Goal: Information Seeking & Learning: Compare options

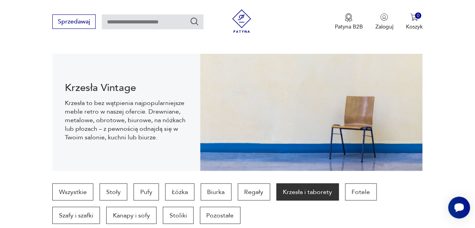
click at [289, 191] on p "Krzesła i taborety" at bounding box center [307, 191] width 62 height 17
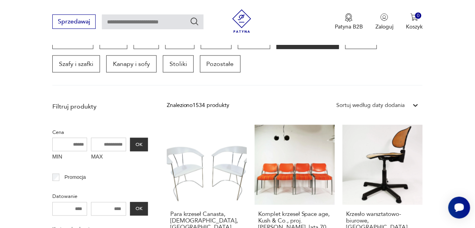
click at [289, 191] on link "Komplet krzeseł Space age, Kush & Co., proj. Prof. Hans Ell. lata 70. 1150,00 zł" at bounding box center [294, 199] width 80 height 148
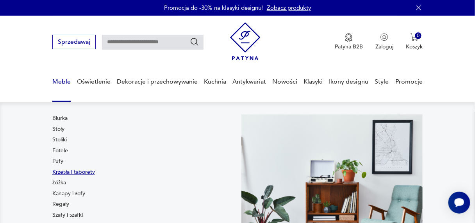
click at [63, 171] on link "Krzesła i taborety" at bounding box center [73, 172] width 43 height 8
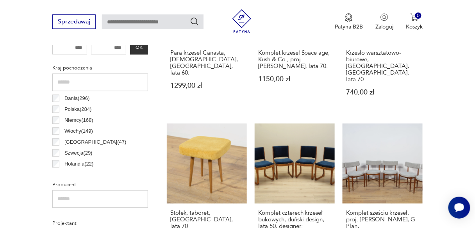
scroll to position [389, 0]
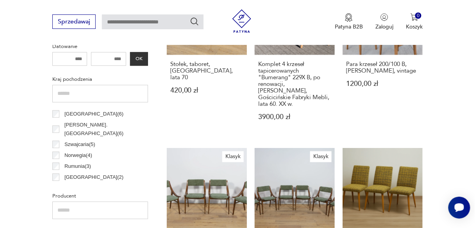
scroll to position [123, 0]
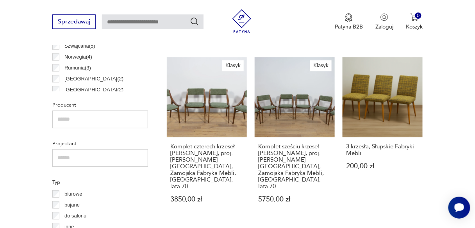
scroll to position [468, 0]
click at [77, 158] on input "text" at bounding box center [100, 158] width 96 height 18
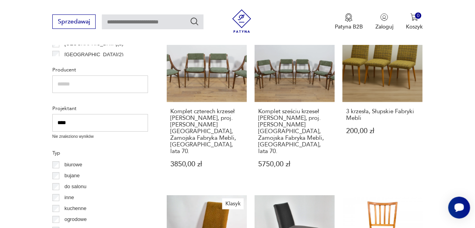
scroll to position [503, 0]
type input "****"
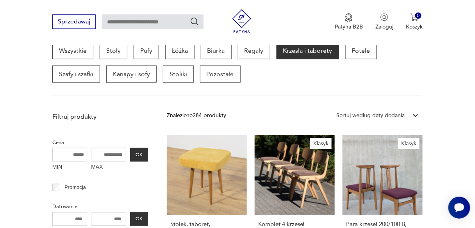
scroll to position [207, 0]
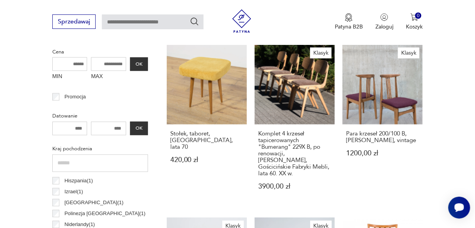
scroll to position [205, 0]
click at [63, 162] on input "text" at bounding box center [100, 164] width 96 height 18
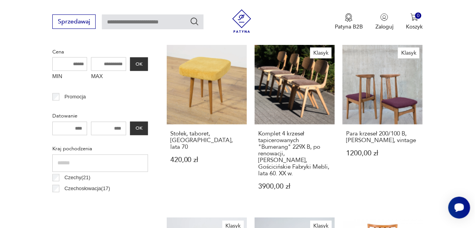
scroll to position [0, 0]
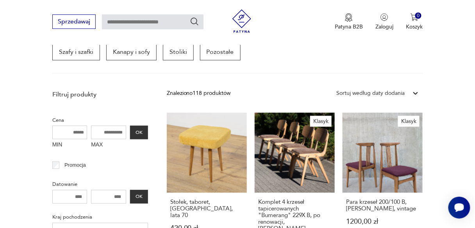
scroll to position [207, 0]
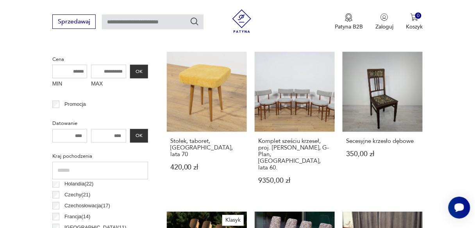
scroll to position [69, 0]
click at [82, 173] on input "text" at bounding box center [100, 171] width 96 height 18
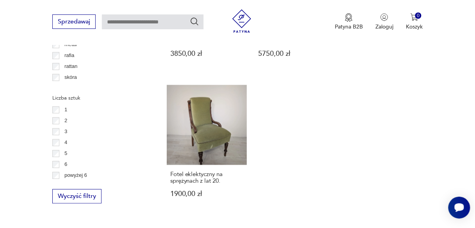
scroll to position [1133, 0]
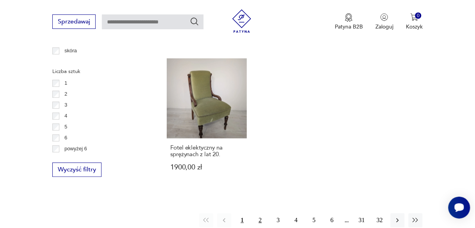
type input "******"
click at [260, 213] on button "2" at bounding box center [260, 220] width 14 height 14
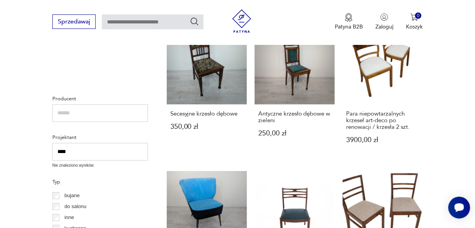
scroll to position [474, 0]
click at [76, 115] on input "text" at bounding box center [100, 113] width 96 height 18
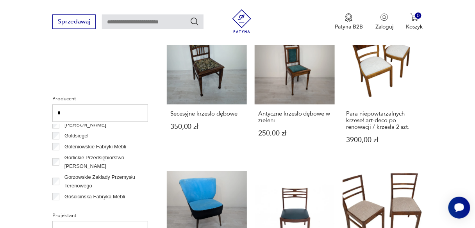
scroll to position [851, 0]
type input "*"
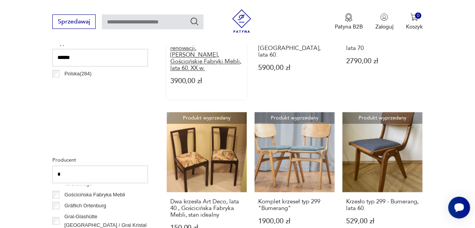
scroll to position [413, 0]
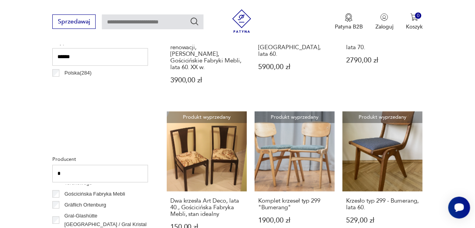
click at [72, 173] on input "*" at bounding box center [100, 174] width 96 height 18
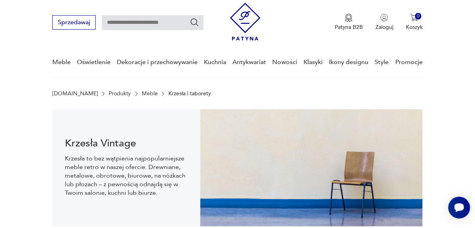
scroll to position [19, 0]
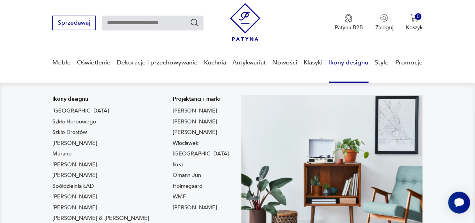
click at [337, 60] on link "Ikony designu" at bounding box center [348, 63] width 39 height 30
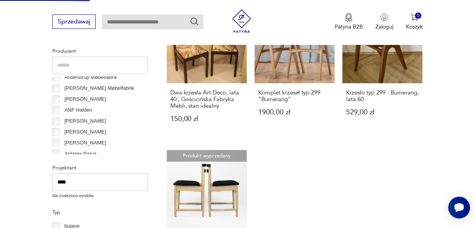
scroll to position [521, 0]
click at [110, 178] on input "****" at bounding box center [100, 182] width 96 height 18
type input "*"
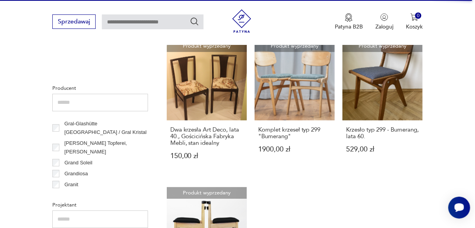
scroll to position [10168, 0]
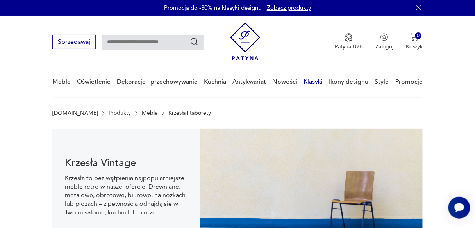
click at [310, 81] on link "Klasyki" at bounding box center [313, 82] width 19 height 30
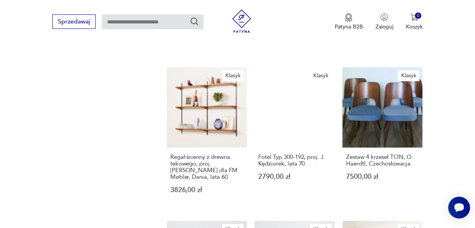
scroll to position [587, 0]
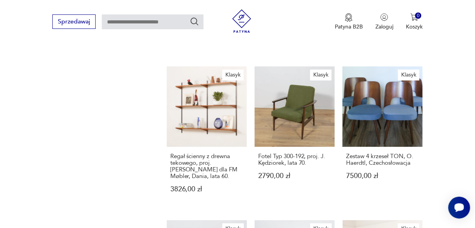
click at [310, 81] on link "Klasyk Fotel Typ 300-192, proj. J. Kędziorek, lata 70. 2790,00 zł" at bounding box center [294, 136] width 80 height 141
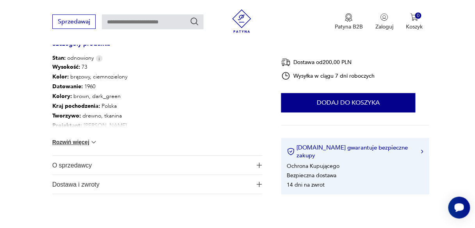
scroll to position [435, 0]
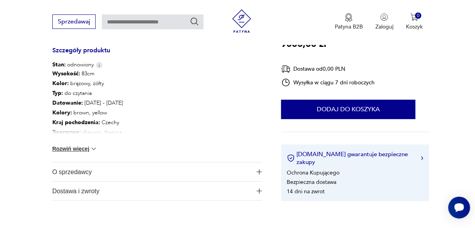
scroll to position [436, 0]
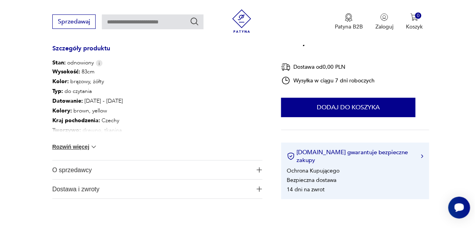
click at [91, 143] on img at bounding box center [94, 147] width 8 height 8
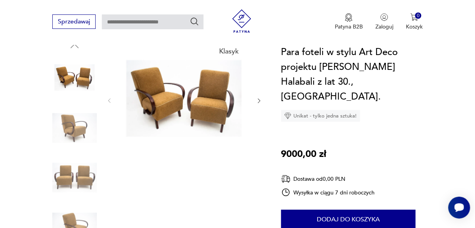
scroll to position [0, 0]
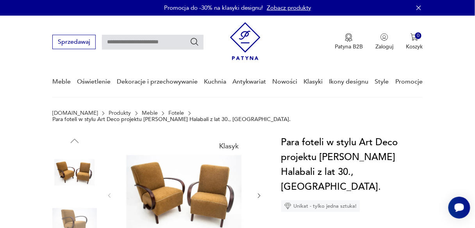
click at [259, 192] on icon "button" at bounding box center [259, 195] width 6 height 6
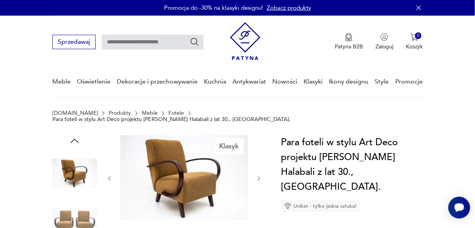
click at [259, 189] on div at bounding box center [184, 178] width 156 height 87
click at [259, 175] on icon "button" at bounding box center [259, 178] width 6 height 6
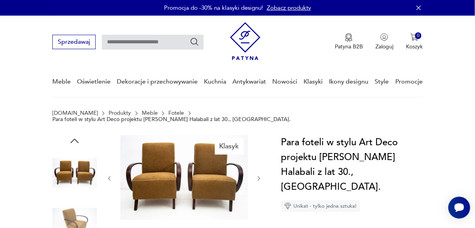
click at [259, 175] on icon "button" at bounding box center [259, 178] width 6 height 6
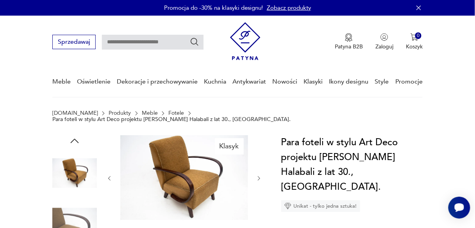
click at [259, 175] on icon "button" at bounding box center [259, 178] width 6 height 6
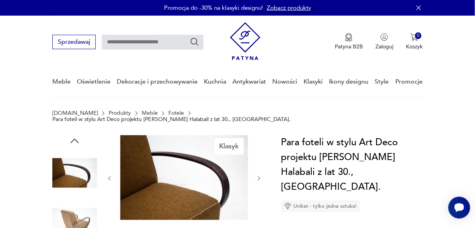
click at [259, 175] on icon "button" at bounding box center [259, 178] width 6 height 6
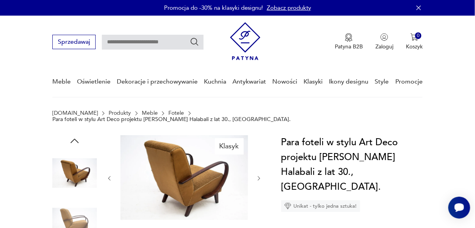
click at [259, 175] on icon "button" at bounding box center [259, 178] width 6 height 6
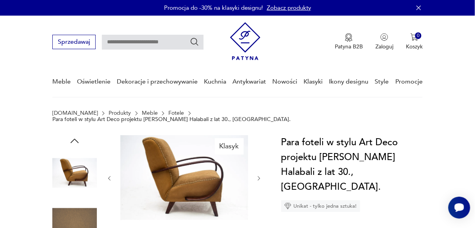
click at [259, 175] on icon "button" at bounding box center [259, 178] width 6 height 6
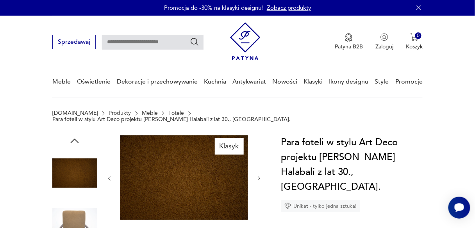
click at [259, 175] on icon "button" at bounding box center [259, 178] width 6 height 6
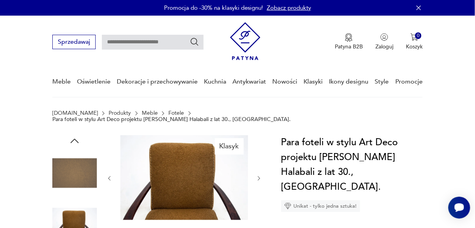
click at [259, 175] on icon "button" at bounding box center [259, 178] width 6 height 6
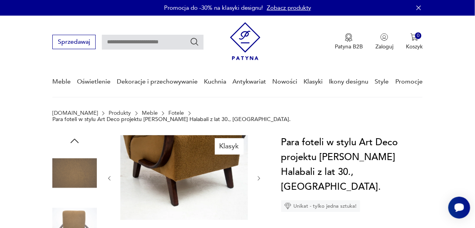
click at [259, 175] on icon "button" at bounding box center [259, 178] width 6 height 6
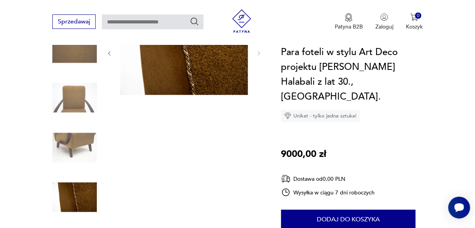
scroll to position [126, 0]
